Goal: Task Accomplishment & Management: Use online tool/utility

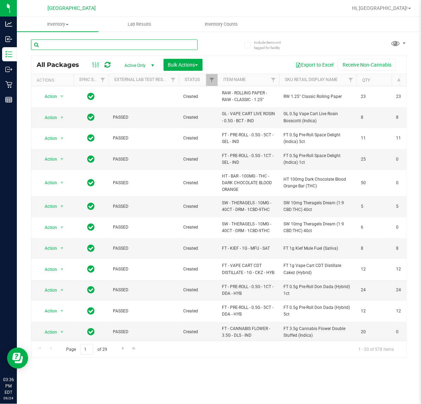
click at [67, 45] on input "text" at bounding box center [114, 44] width 167 height 11
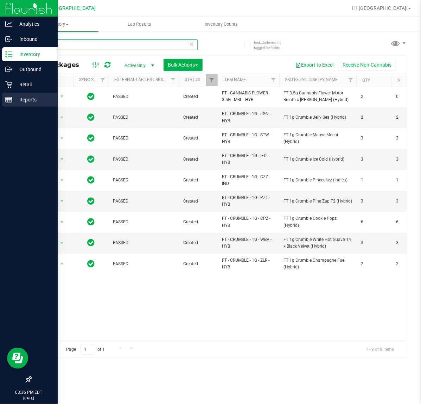
type input "mbl"
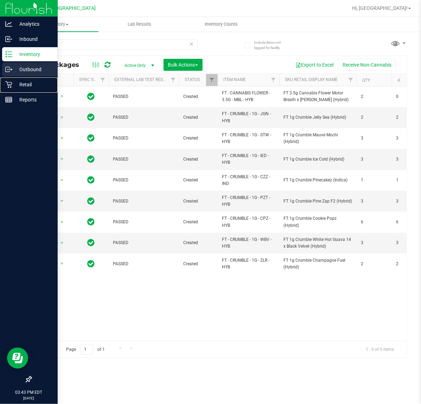
drag, startPoint x: 19, startPoint y: 78, endPoint x: 24, endPoint y: 75, distance: 6.2
click at [20, 78] on div "Retail" at bounding box center [30, 84] width 56 height 14
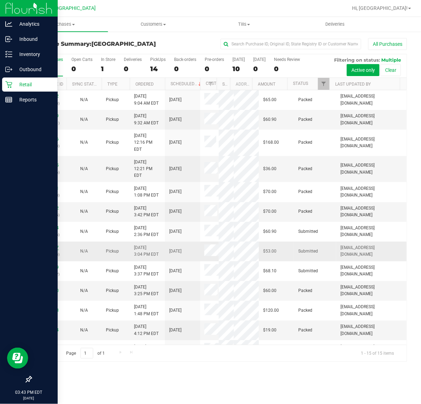
click at [48, 250] on link "11999477" at bounding box center [49, 247] width 20 height 5
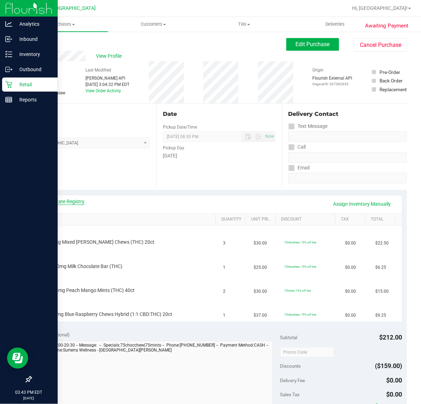
click at [70, 202] on link "View State Registry" at bounding box center [64, 201] width 42 height 7
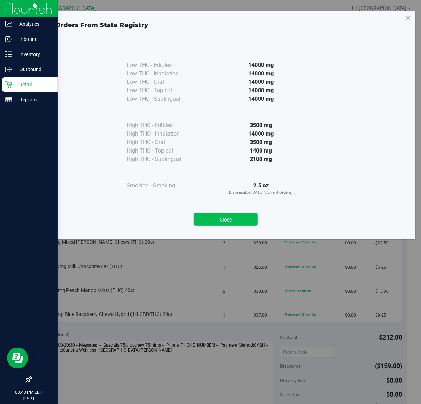
click at [215, 217] on button "Close" at bounding box center [226, 219] width 64 height 13
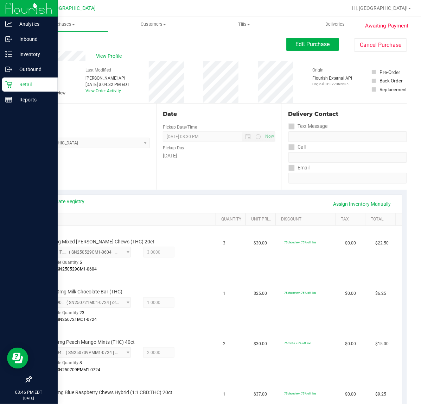
scroll to position [220, 0]
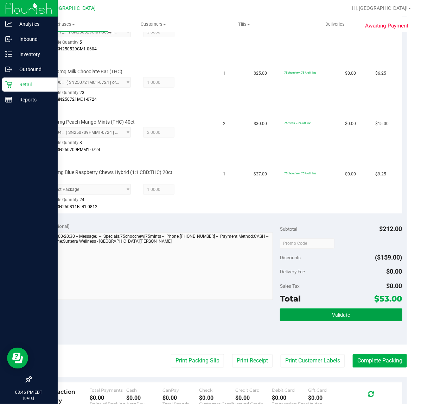
click at [332, 316] on span "Validate" at bounding box center [341, 315] width 18 height 6
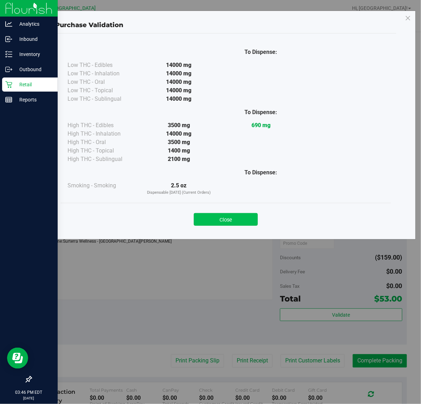
click at [230, 223] on button "Close" at bounding box center [226, 219] width 64 height 13
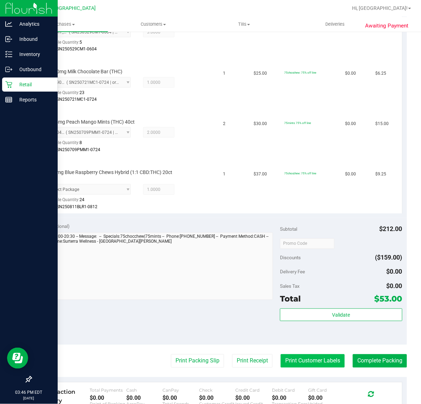
click at [314, 359] on button "Print Customer Labels" at bounding box center [313, 360] width 64 height 13
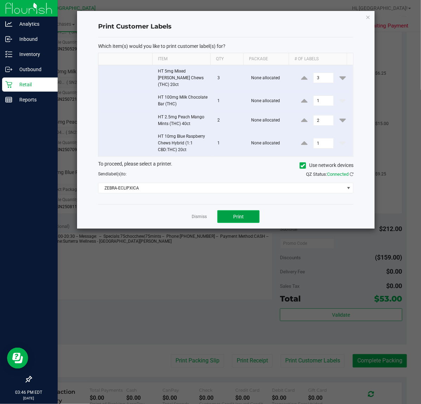
click at [241, 214] on span "Print" at bounding box center [238, 217] width 11 height 6
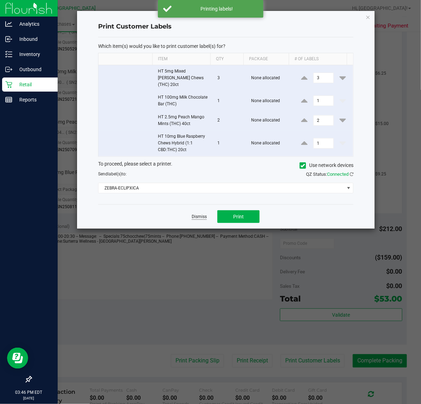
click at [196, 214] on link "Dismiss" at bounding box center [199, 217] width 15 height 6
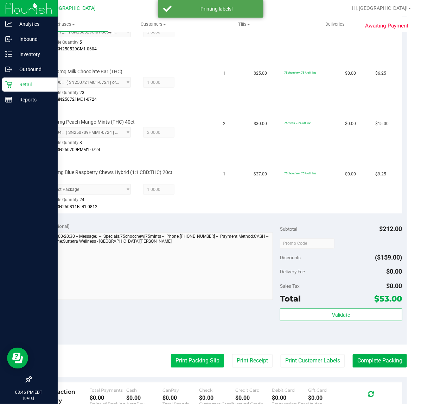
click at [195, 354] on button "Print Packing Slip" at bounding box center [197, 360] width 53 height 13
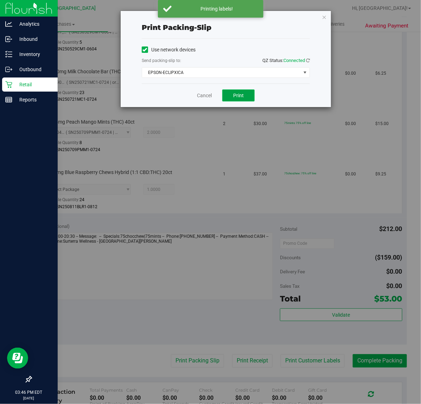
click at [238, 97] on span "Print" at bounding box center [238, 96] width 11 height 6
click at [208, 97] on link "Cancel" at bounding box center [204, 95] width 15 height 7
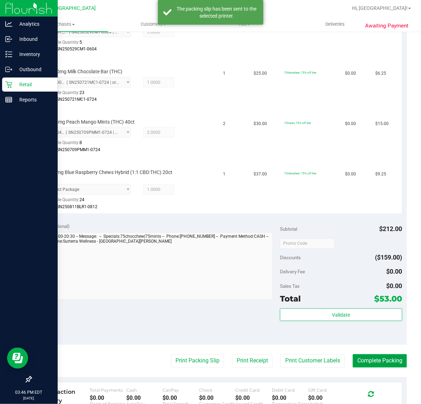
click at [363, 359] on button "Complete Packing" at bounding box center [380, 360] width 54 height 13
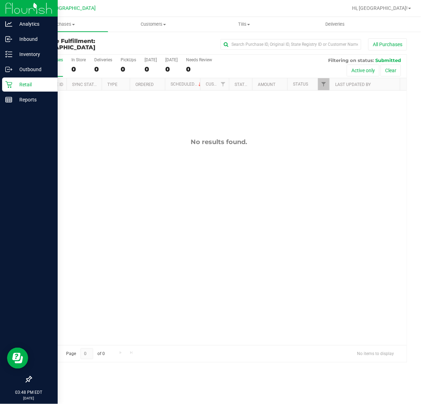
click at [175, 109] on div "No results found." at bounding box center [218, 241] width 375 height 302
